Goal: Find contact information: Find contact information

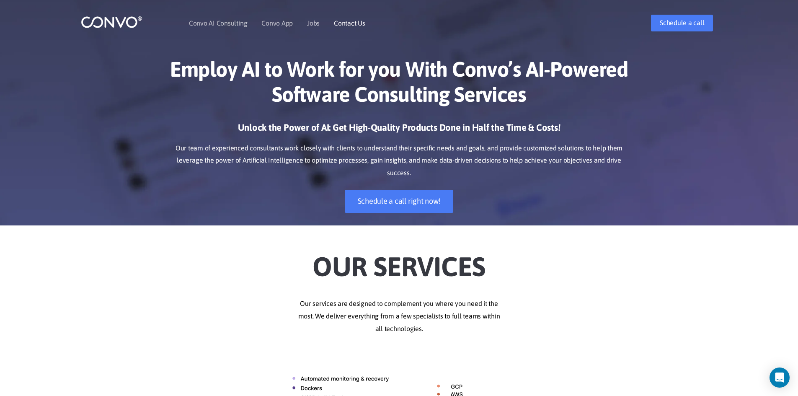
click at [344, 22] on link "Contact Us" at bounding box center [349, 23] width 31 height 7
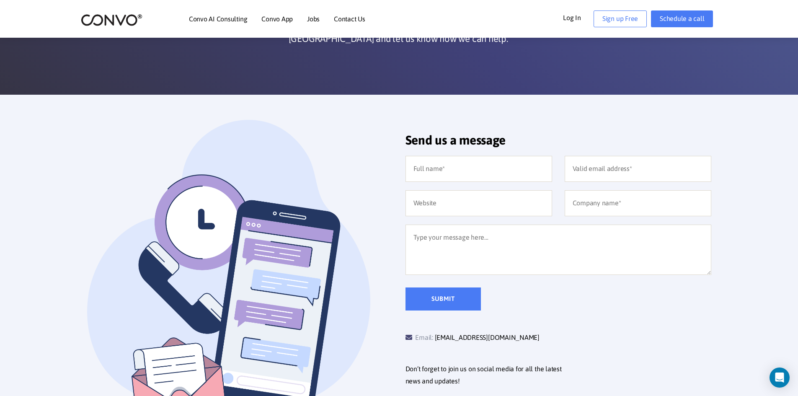
scroll to position [71, 0]
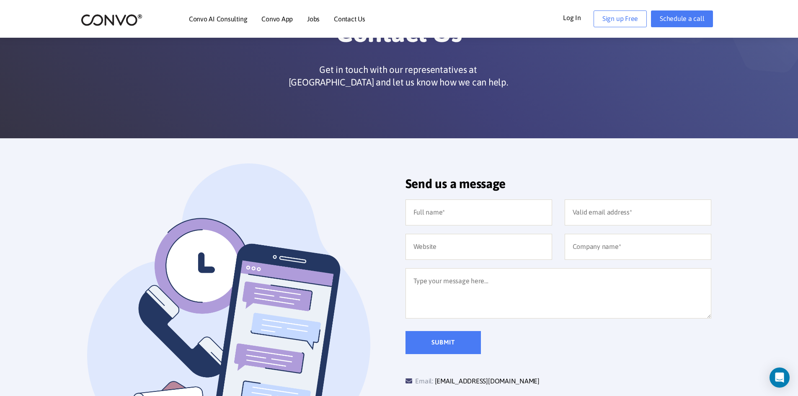
click at [222, 17] on link "Convo AI Consulting" at bounding box center [218, 18] width 58 height 7
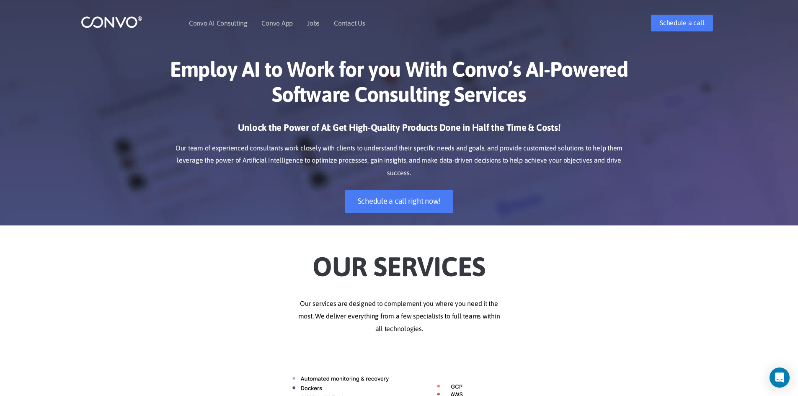
click at [99, 16] on img at bounding box center [112, 21] width 62 height 13
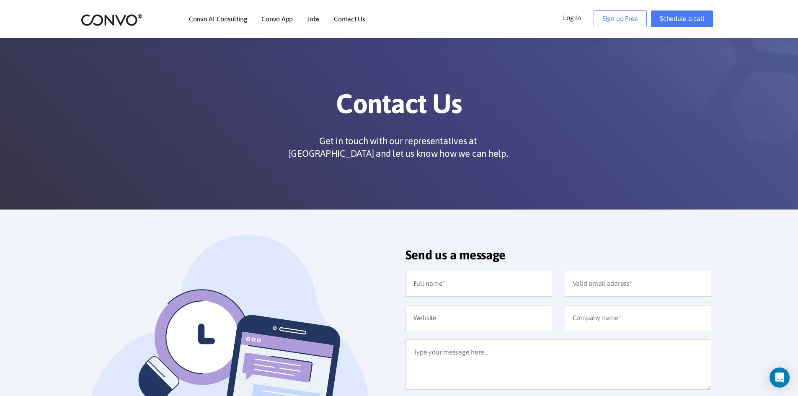
scroll to position [71, 0]
